Goal: Task Accomplishment & Management: Manage account settings

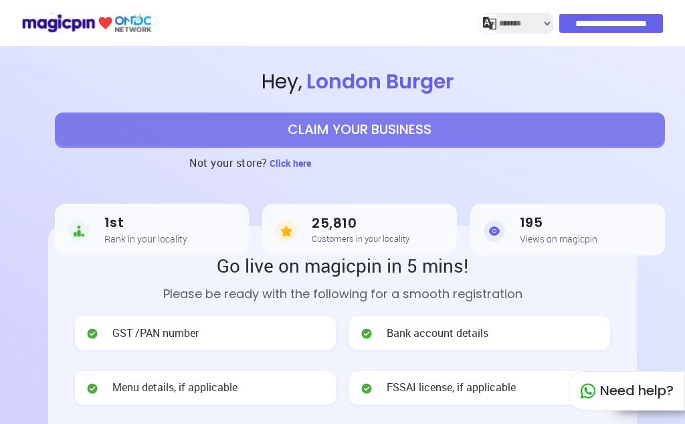
select select "*******"
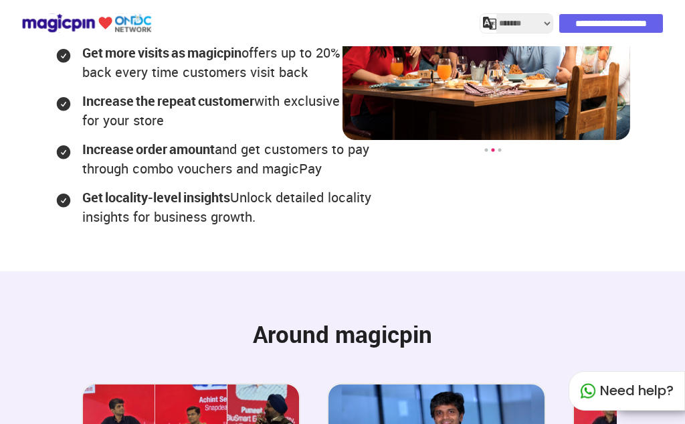
scroll to position [3075, 0]
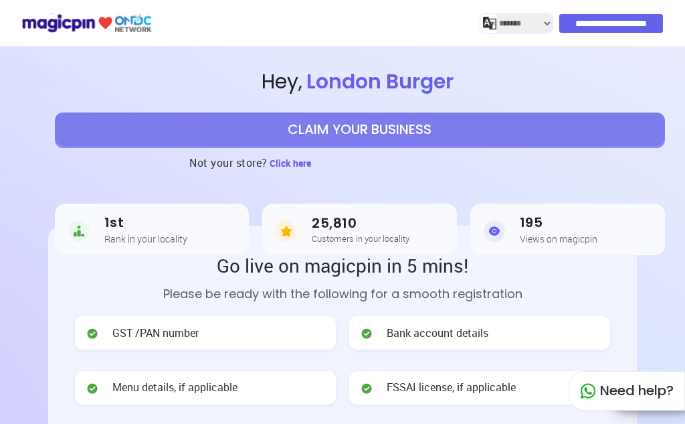
select select "*******"
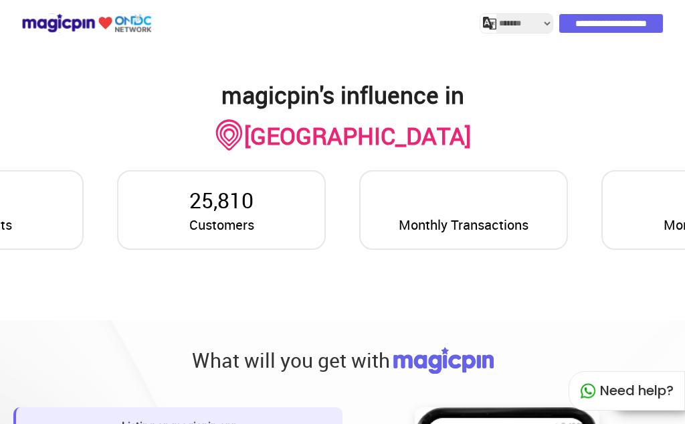
scroll to position [985, 0]
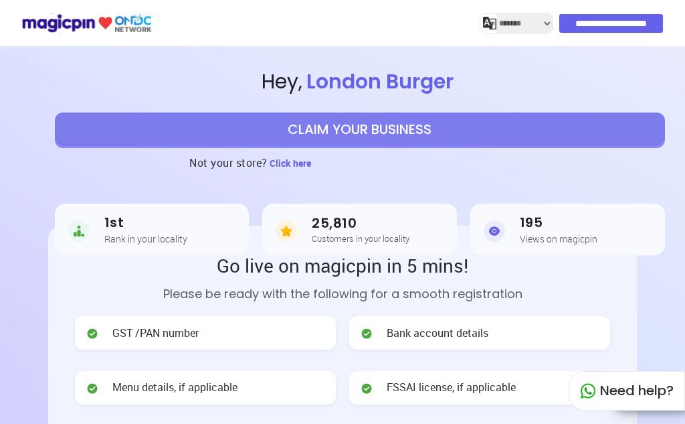
select select "*******"
click at [305, 140] on button "CLAIM YOUR BUSINESS" at bounding box center [360, 128] width 610 height 33
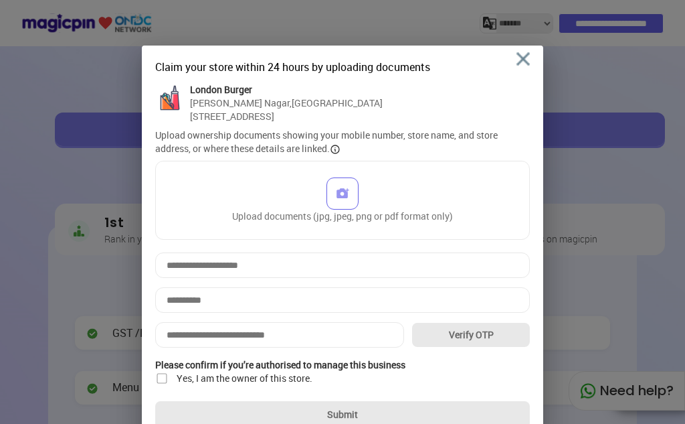
click at [531, 62] on div "Claim your store within 24 hours by uploading documents London Burger Eiswari N…" at bounding box center [343, 244] width 402 height 396
click at [525, 59] on img at bounding box center [523, 58] width 13 height 13
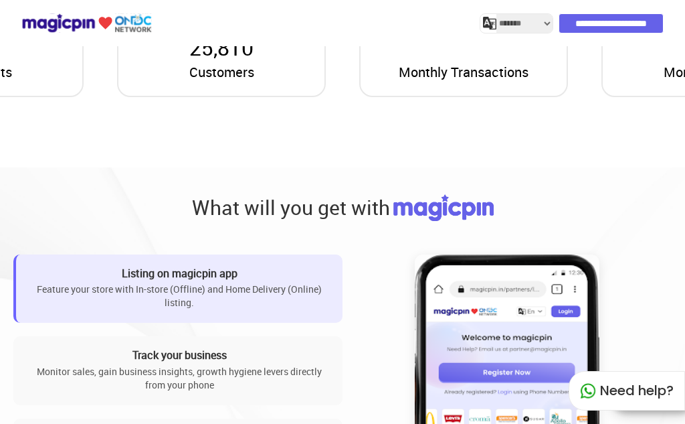
scroll to position [1138, 0]
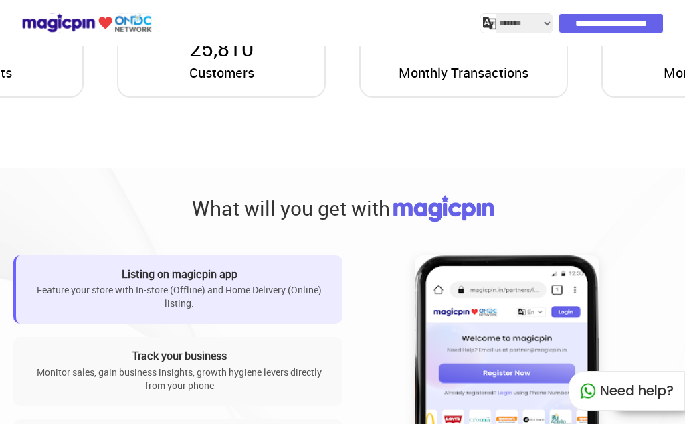
click at [438, 195] on img at bounding box center [444, 208] width 100 height 27
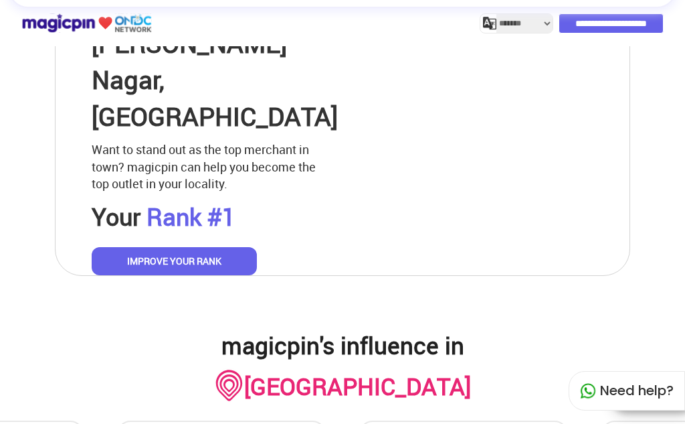
scroll to position [732, 0]
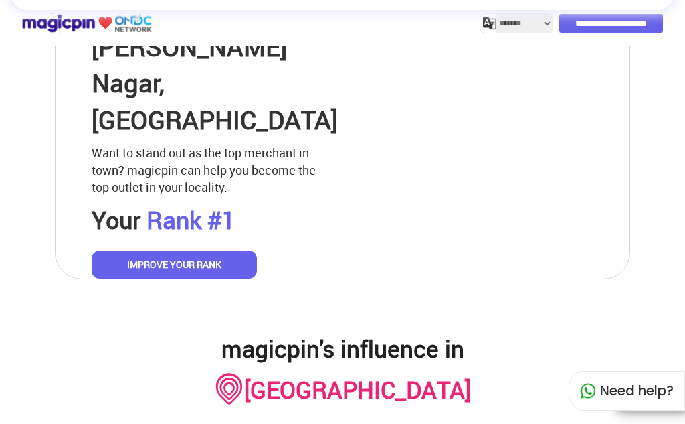
click at [181, 250] on button "IMPROVE YOUR RANK" at bounding box center [175, 264] width 166 height 28
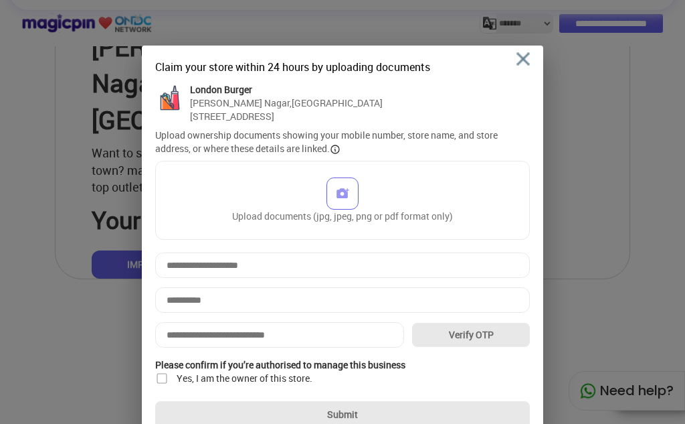
click at [537, 58] on div "Claim your store within 24 hours by uploading documents London Burger Eiswari N…" at bounding box center [343, 244] width 402 height 396
click at [527, 59] on img at bounding box center [523, 58] width 13 height 13
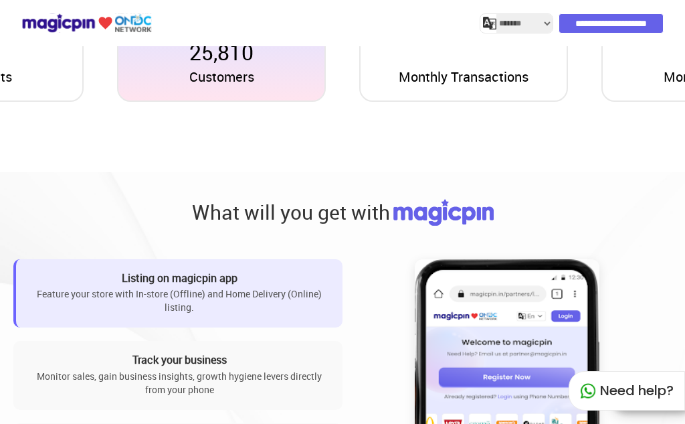
scroll to position [933, 0]
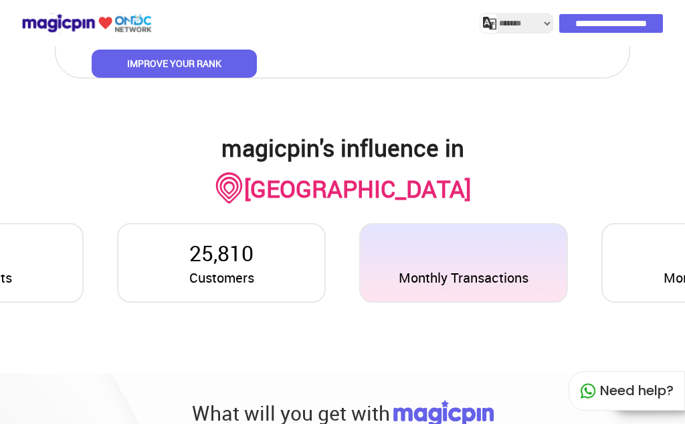
drag, startPoint x: 563, startPoint y: 248, endPoint x: 547, endPoint y: 244, distance: 16.6
click at [562, 248] on div "Monthly Transactions" at bounding box center [463, 262] width 209 height 79
click at [547, 244] on div "Monthly Transactions" at bounding box center [463, 262] width 209 height 79
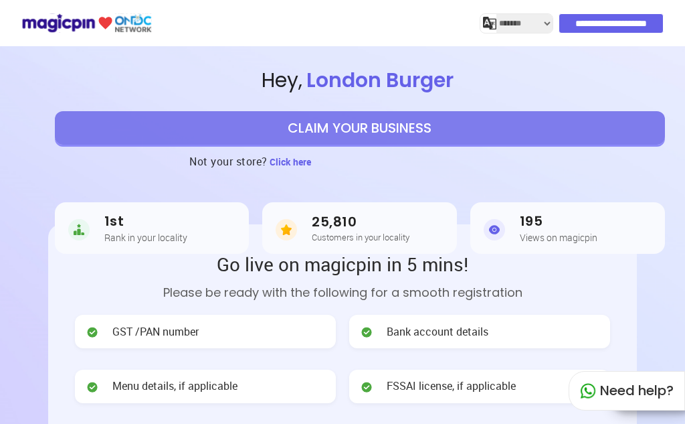
scroll to position [0, 0]
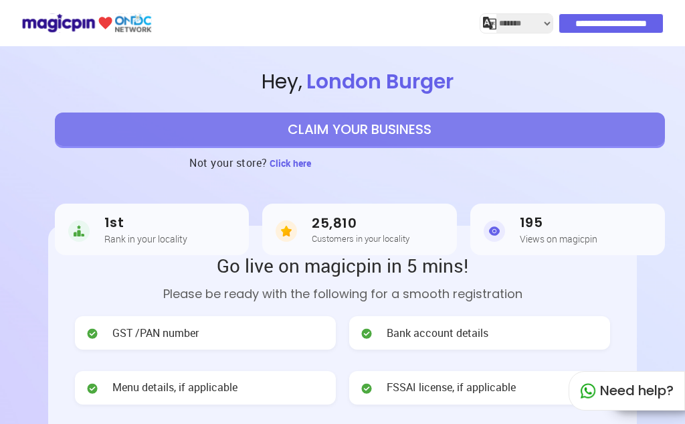
click at [172, 234] on h5 "Rank in your locality" at bounding box center [145, 239] width 83 height 10
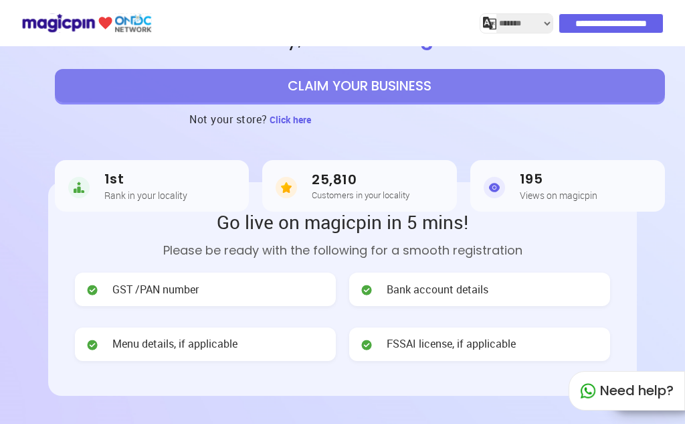
scroll to position [67, 0]
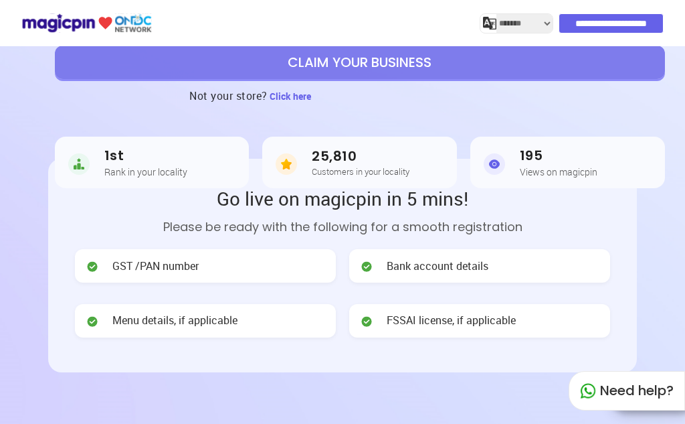
click at [465, 271] on span "Bank account details" at bounding box center [438, 265] width 102 height 15
